Goal: Find specific page/section

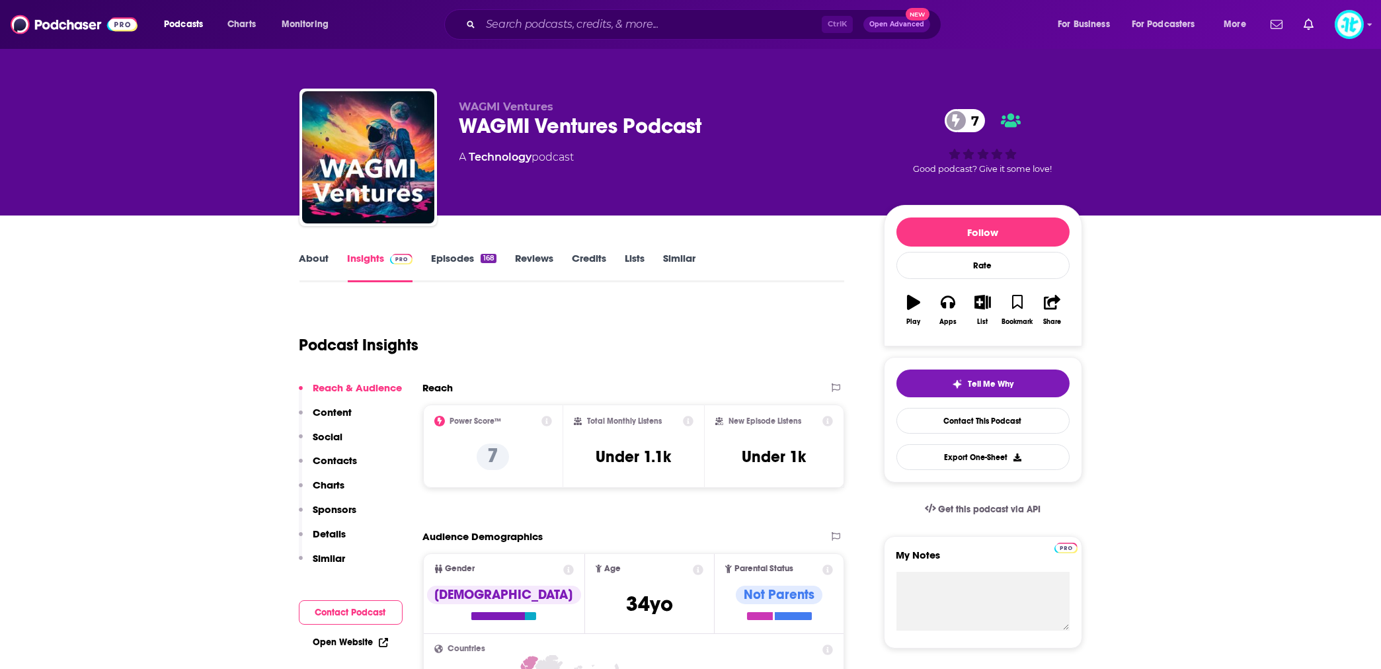
click at [476, 22] on div "Ctrl K Open Advanced New" at bounding box center [692, 24] width 497 height 30
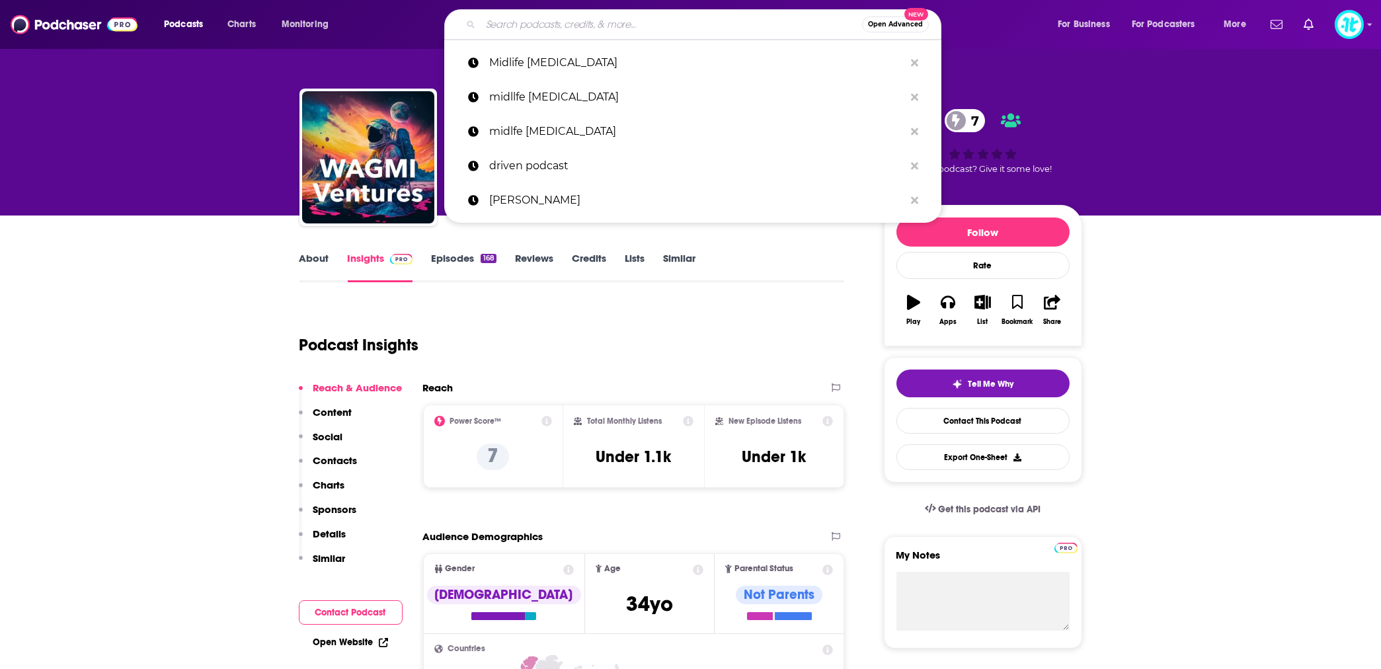
click at [508, 23] on input "Search podcasts, credits, & more..." at bounding box center [672, 24] width 382 height 21
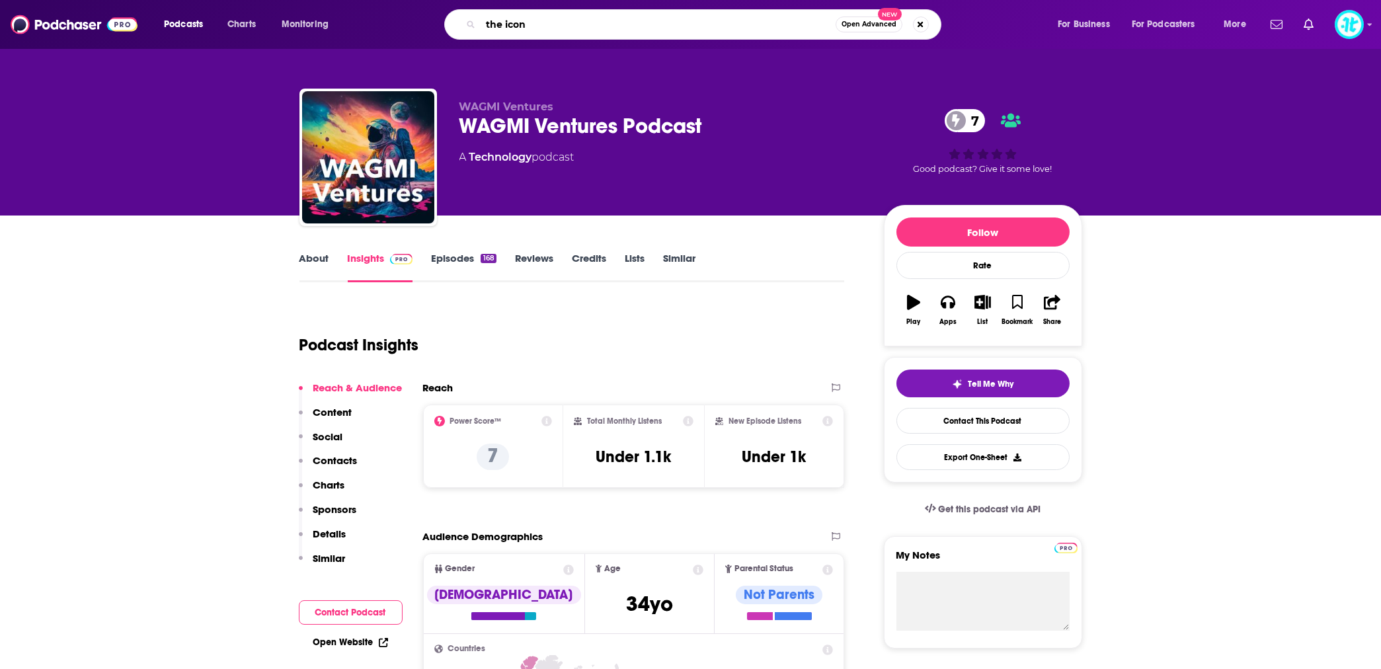
type input "the icons"
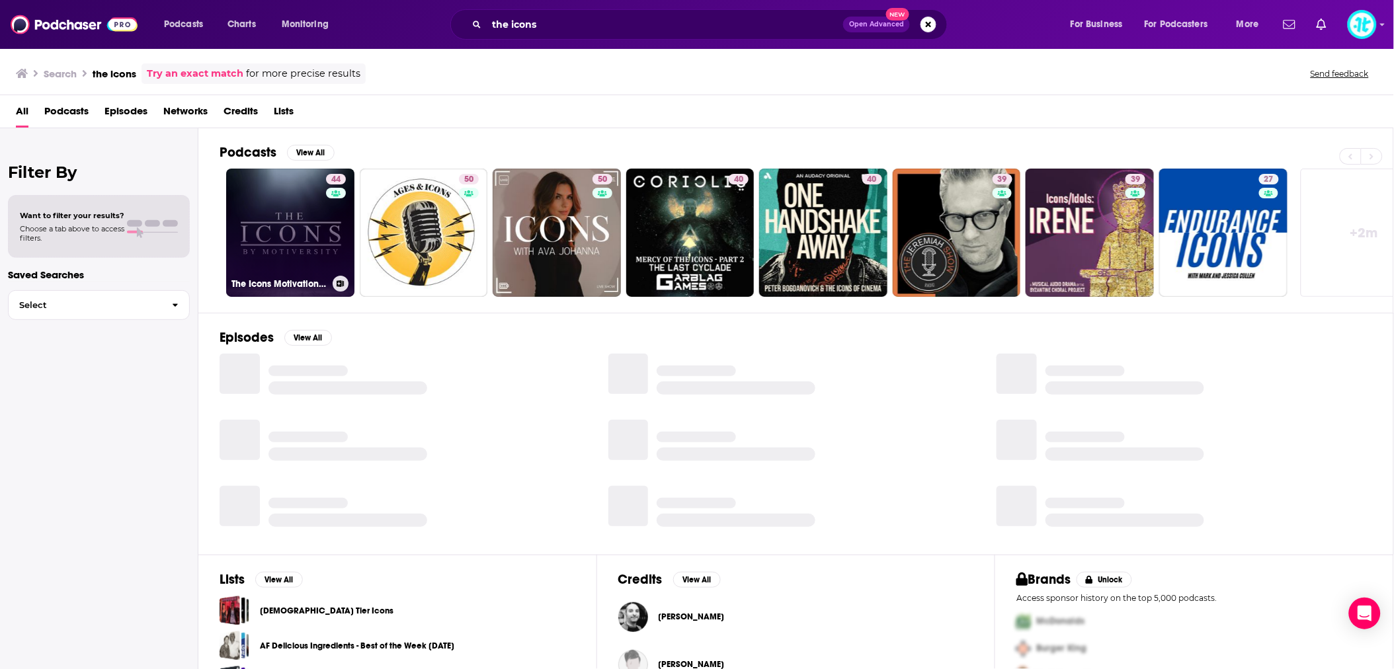
click at [307, 211] on link "44 The Icons Motivational Podcast" at bounding box center [290, 233] width 128 height 128
